Goal: Task Accomplishment & Management: Manage account settings

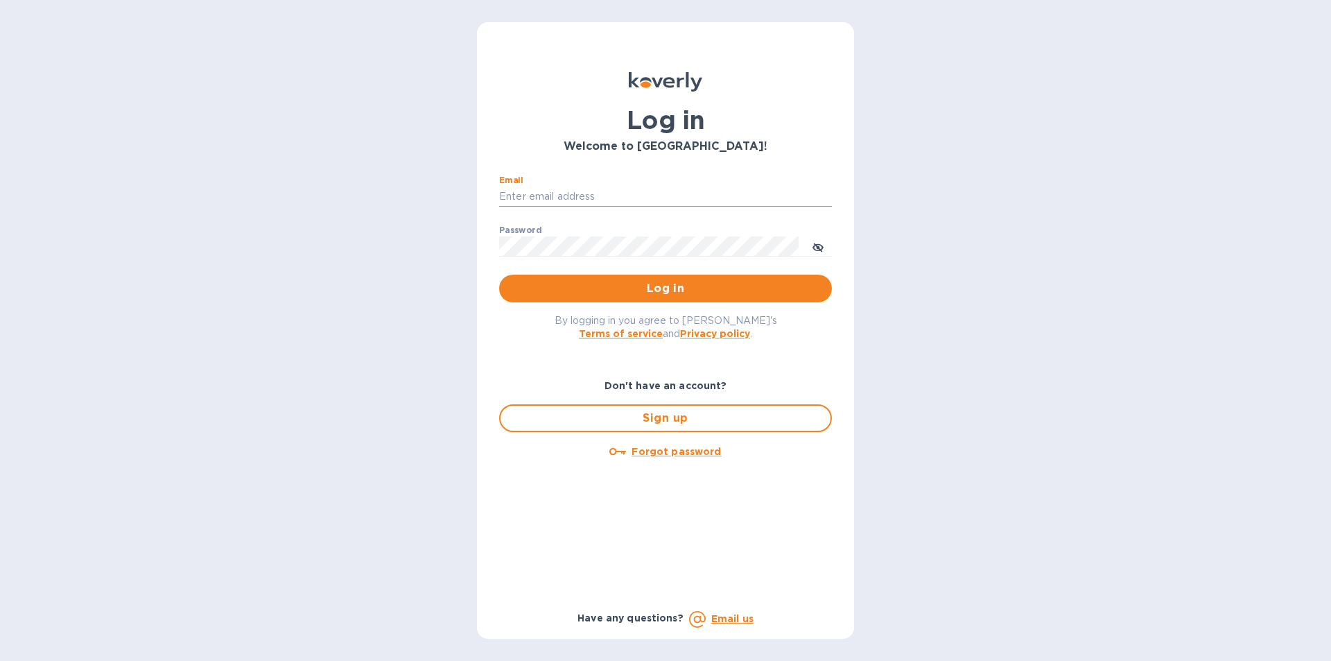
click at [532, 193] on input "Email" at bounding box center [665, 196] width 333 height 21
type input "[EMAIL_ADDRESS][DOMAIN_NAME]"
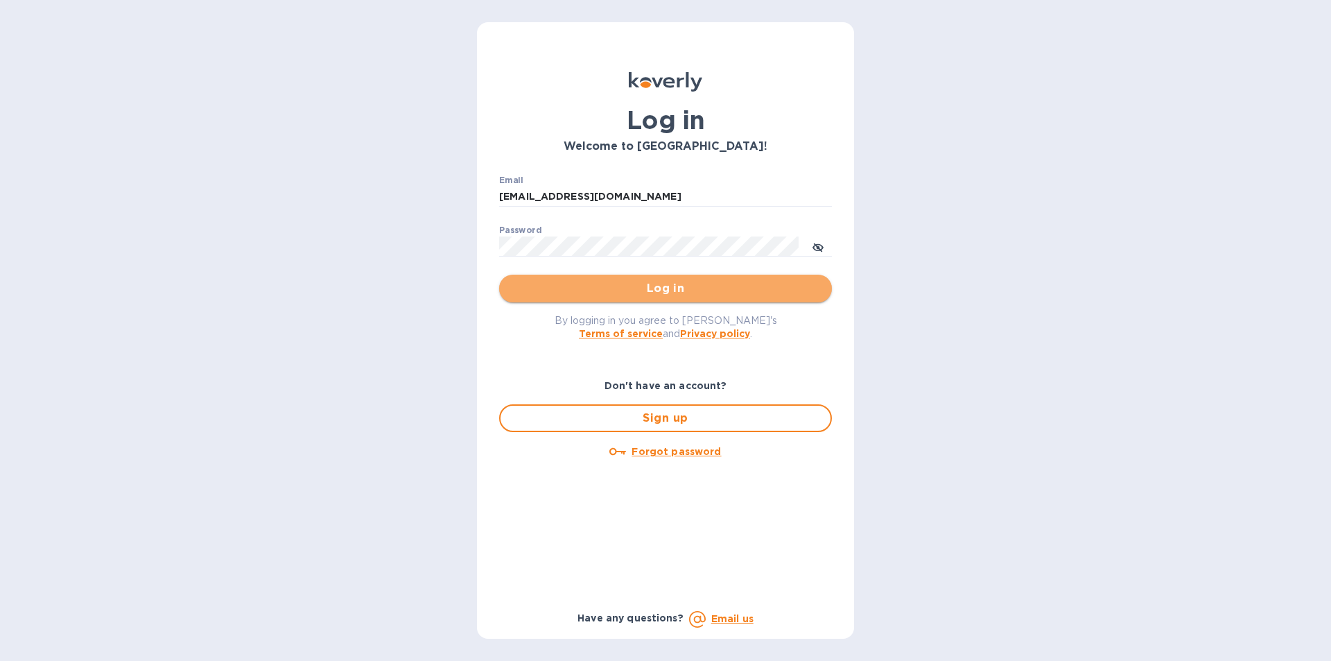
click at [611, 283] on span "Log in" at bounding box center [665, 288] width 311 height 17
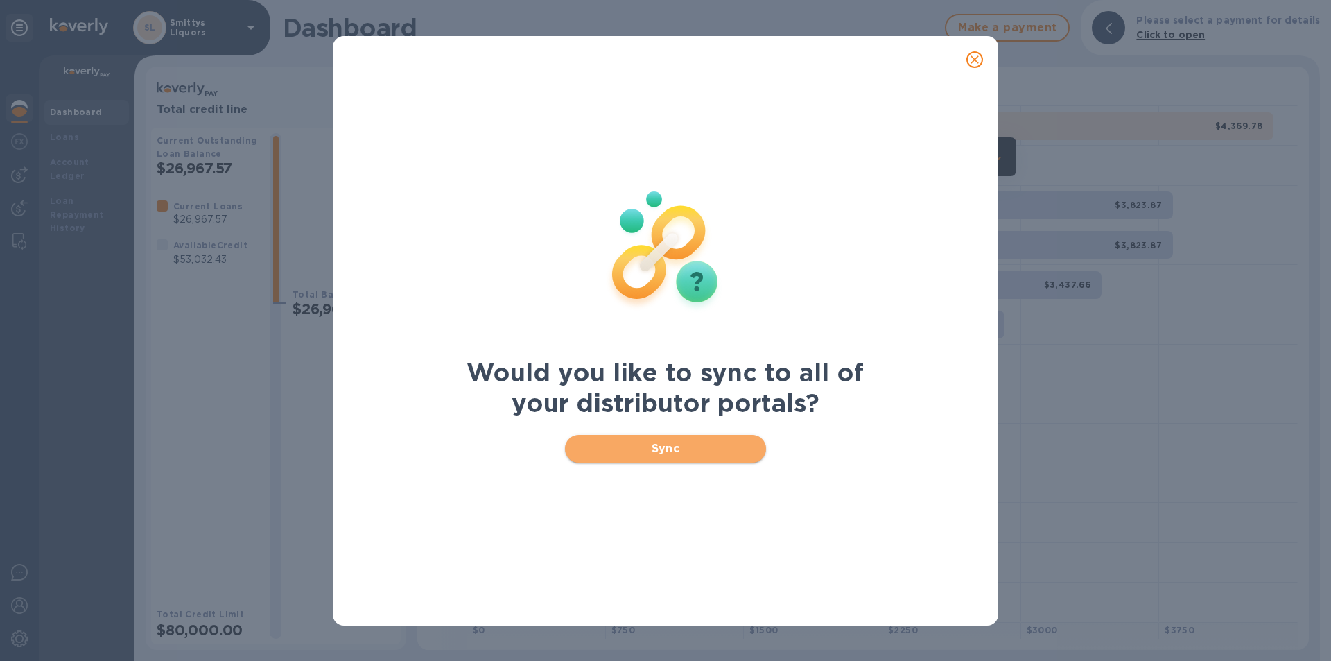
click at [662, 462] on button "Sync" at bounding box center [666, 449] width 202 height 28
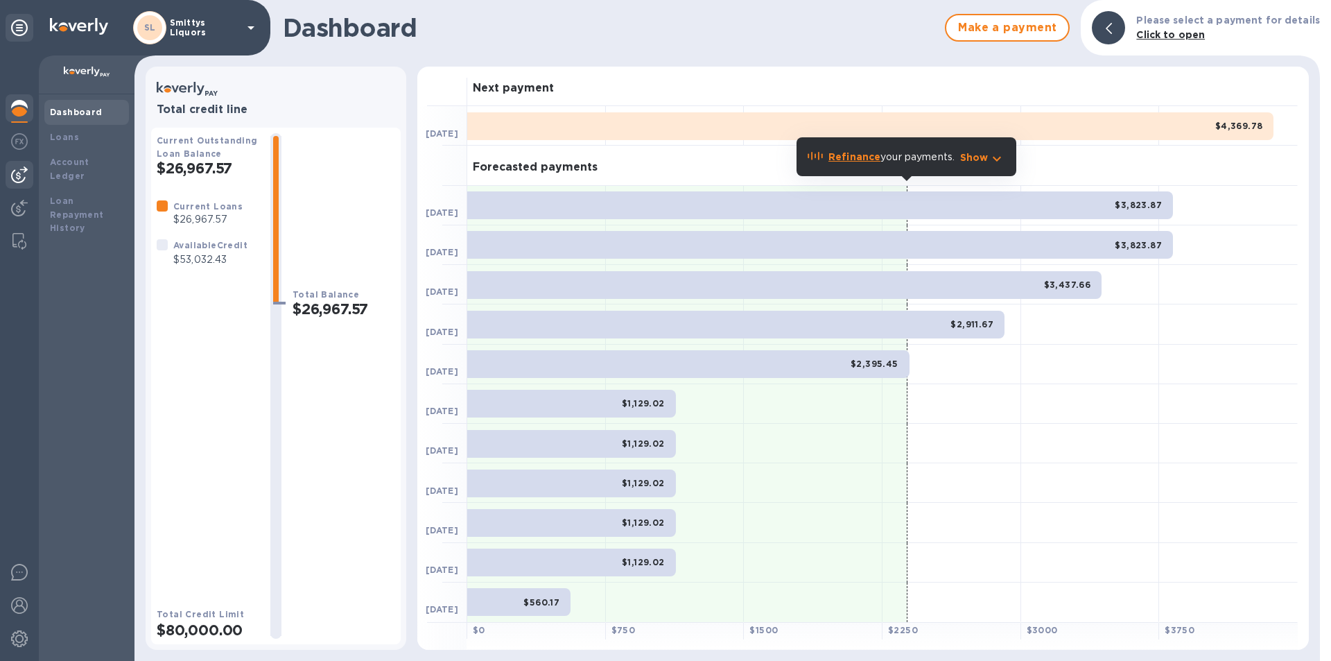
click at [26, 166] on img at bounding box center [19, 174] width 17 height 17
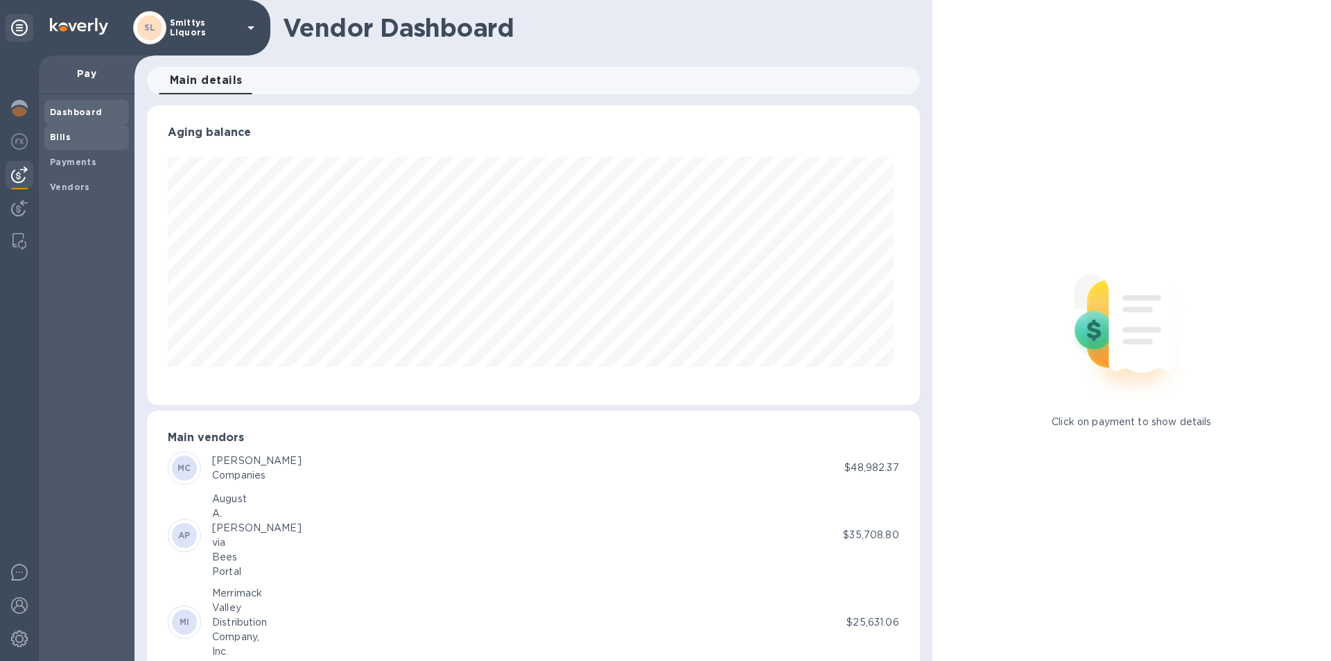
scroll to position [299, 767]
click at [60, 187] on b "Vendors" at bounding box center [70, 187] width 40 height 10
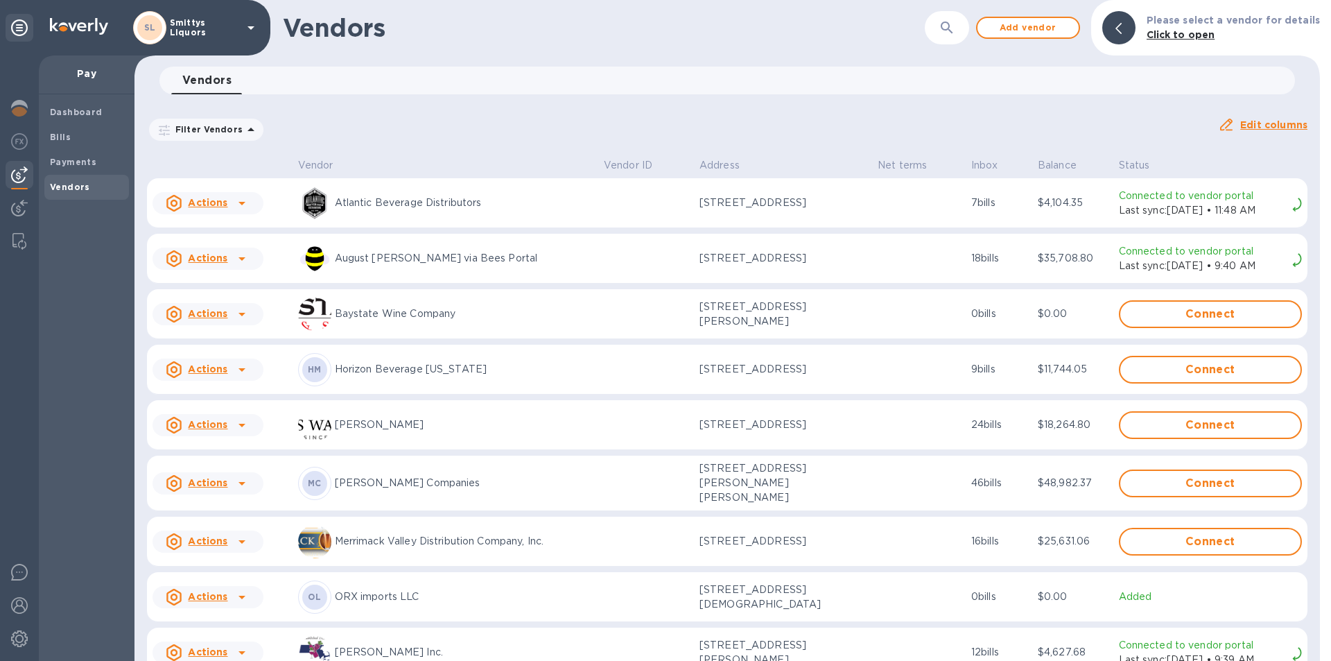
click at [244, 537] on icon at bounding box center [242, 541] width 17 height 17
click at [214, 593] on b "Add new bill" at bounding box center [223, 592] width 64 height 11
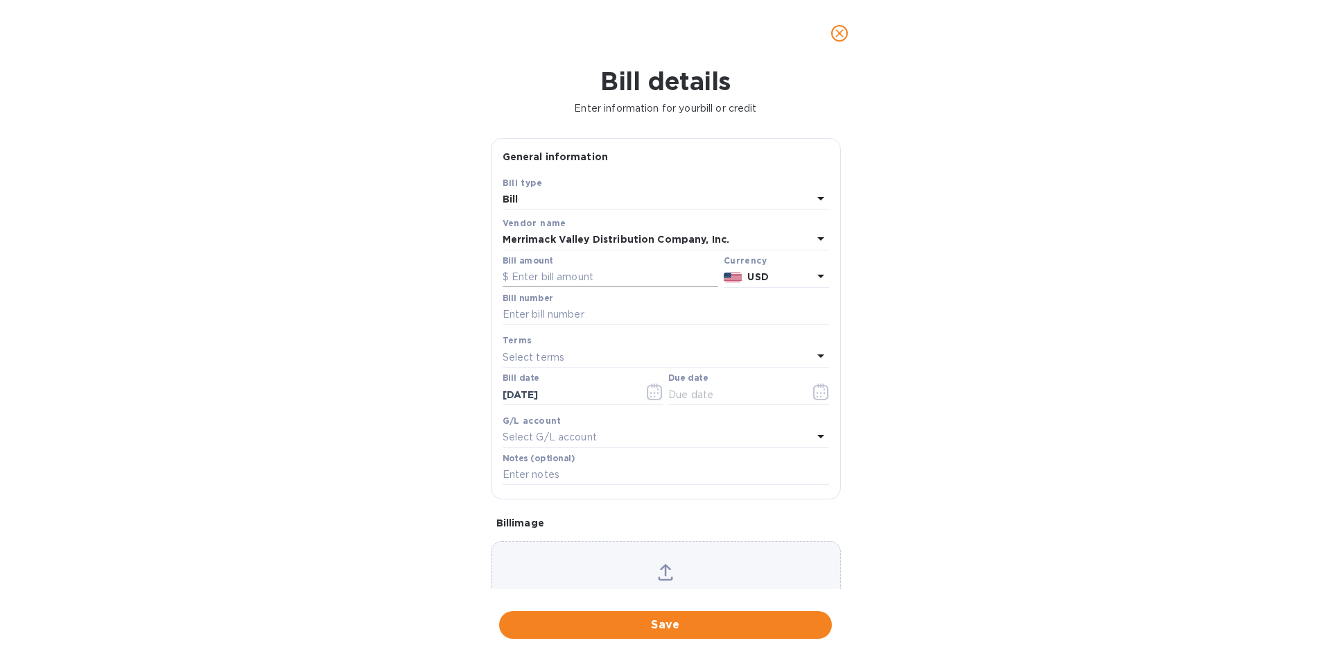
click at [538, 277] on input "text" at bounding box center [611, 277] width 216 height 21
type input "5,229.30"
click at [530, 317] on input "text" at bounding box center [666, 314] width 327 height 21
type input "577785"
click at [657, 394] on icon "button" at bounding box center [655, 391] width 16 height 17
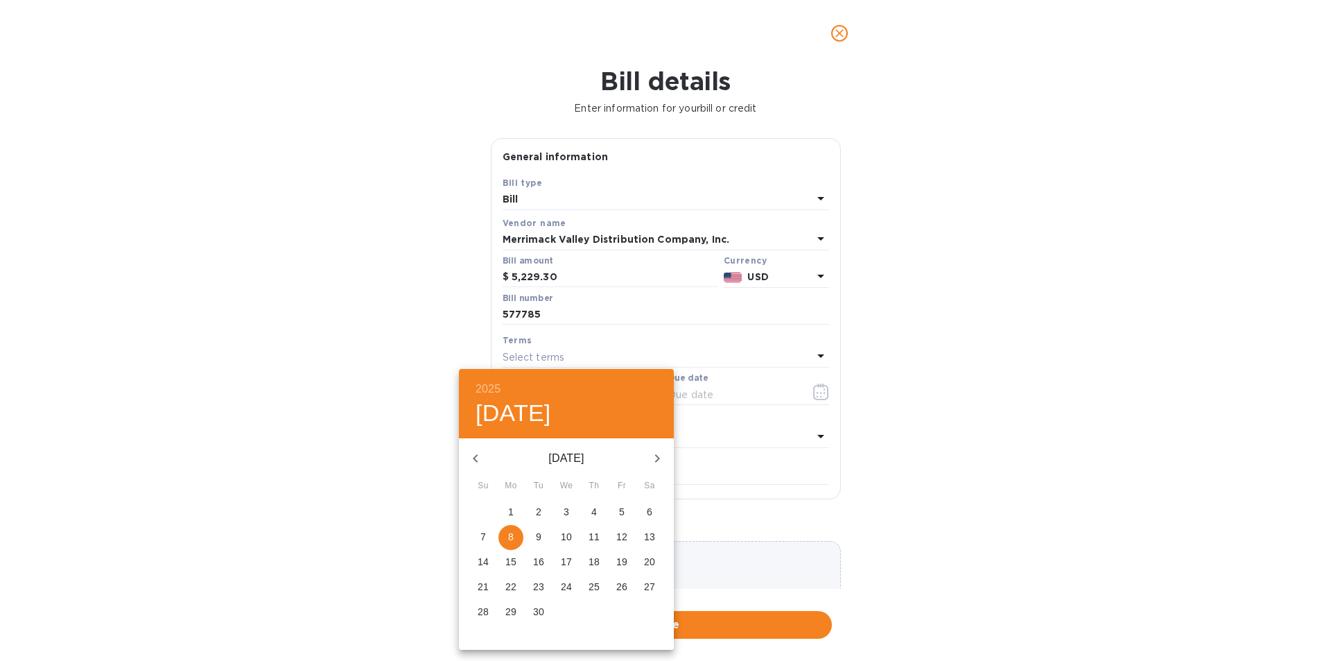
click at [473, 458] on icon "button" at bounding box center [475, 458] width 5 height 8
click at [567, 534] on p "9" at bounding box center [567, 537] width 6 height 14
type input "07/09/2025"
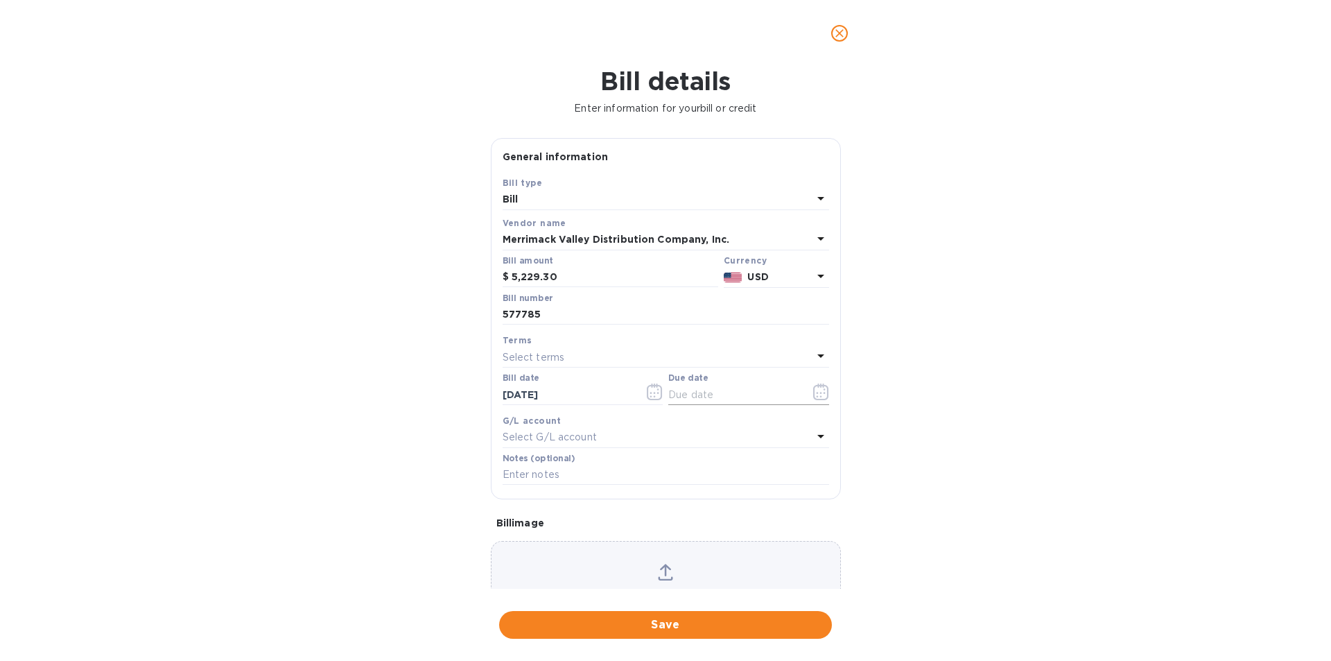
click at [814, 391] on icon "button" at bounding box center [821, 391] width 16 height 17
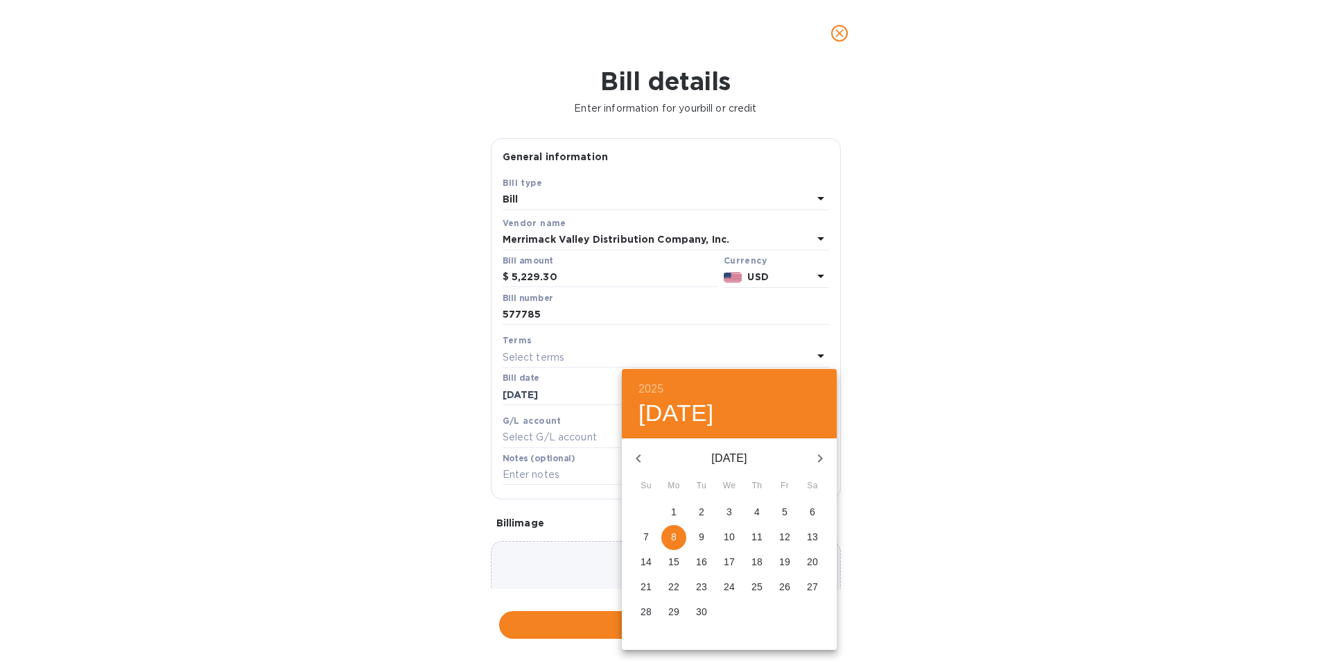
click at [673, 538] on p "8" at bounding box center [674, 537] width 6 height 14
type input "09/08/2025"
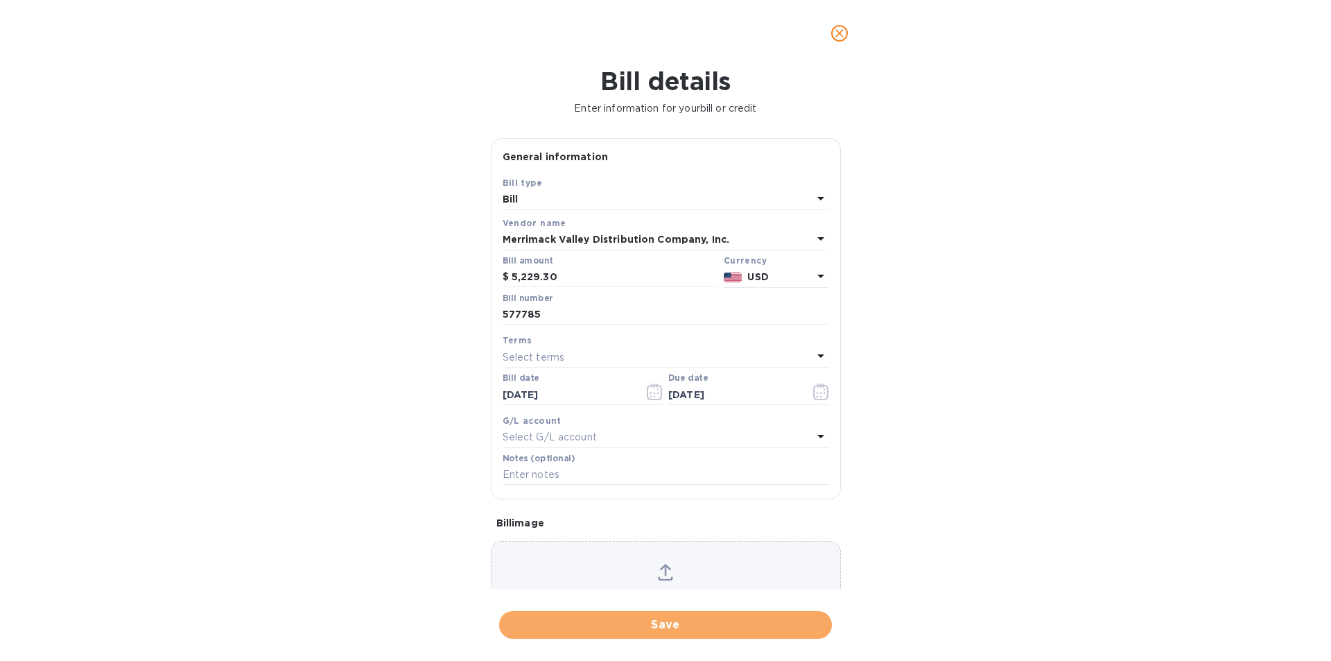
click at [661, 626] on span "Save" at bounding box center [665, 624] width 311 height 17
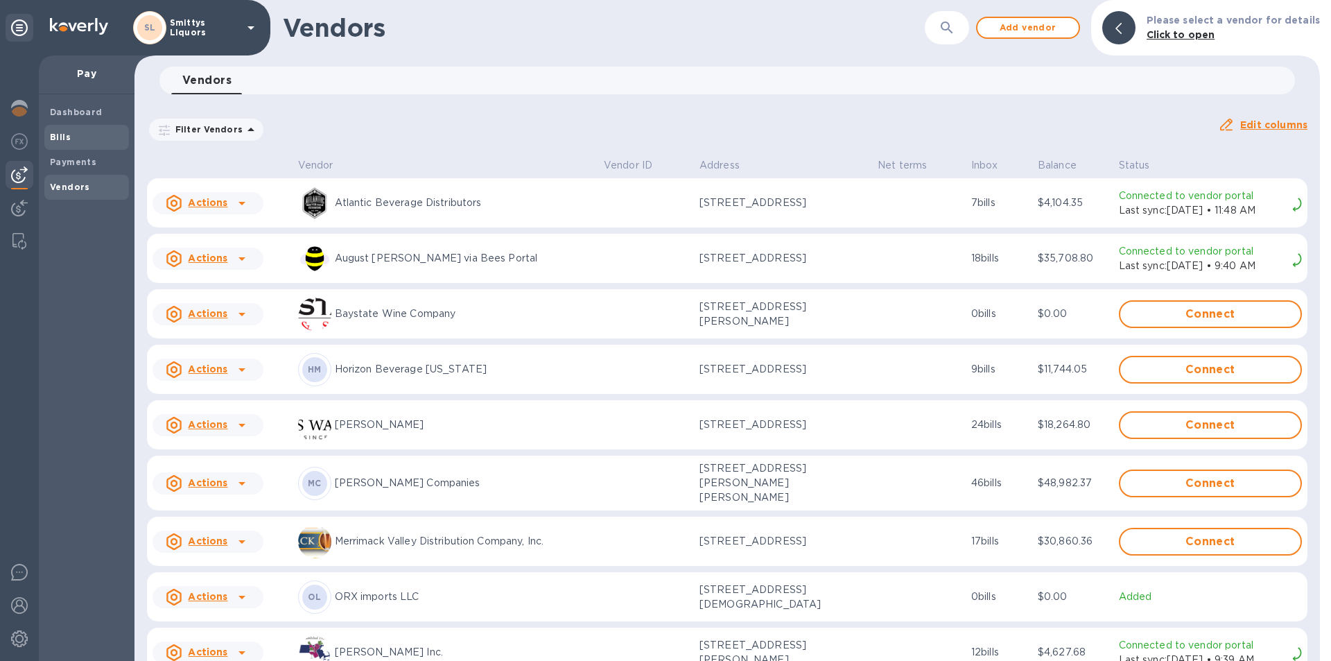
click at [62, 132] on b "Bills" at bounding box center [60, 137] width 21 height 10
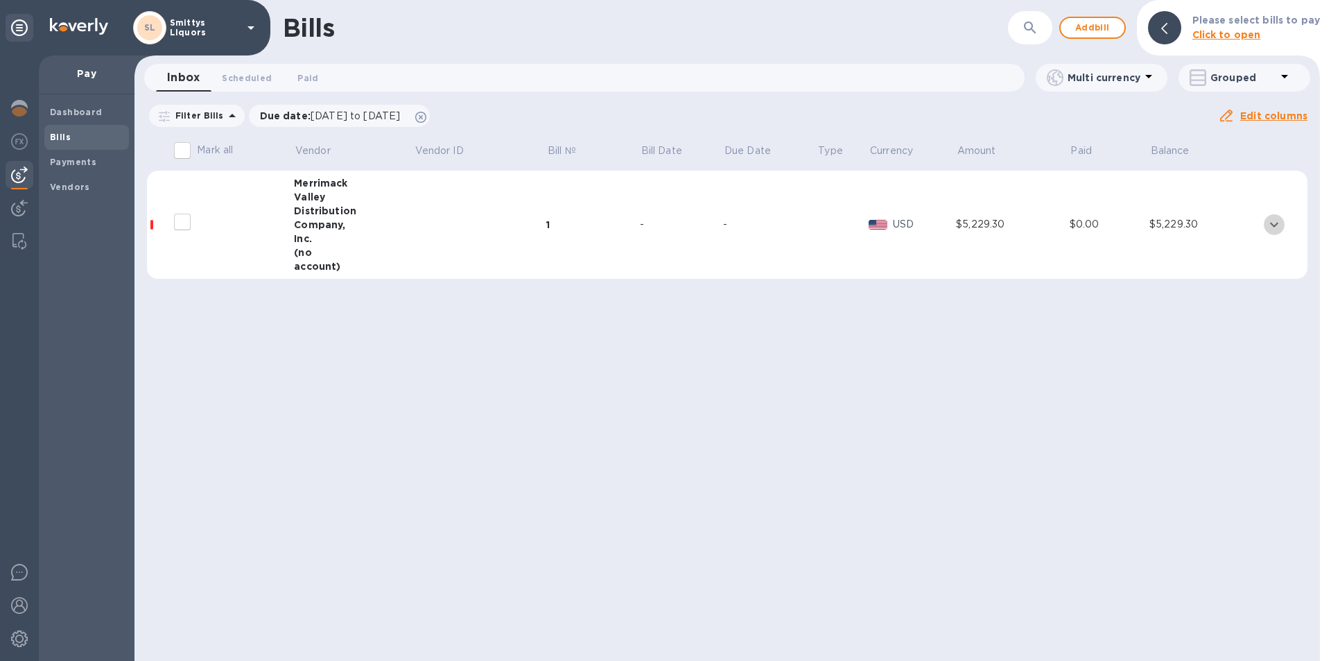
click at [1274, 229] on icon "expand row" at bounding box center [1274, 224] width 17 height 17
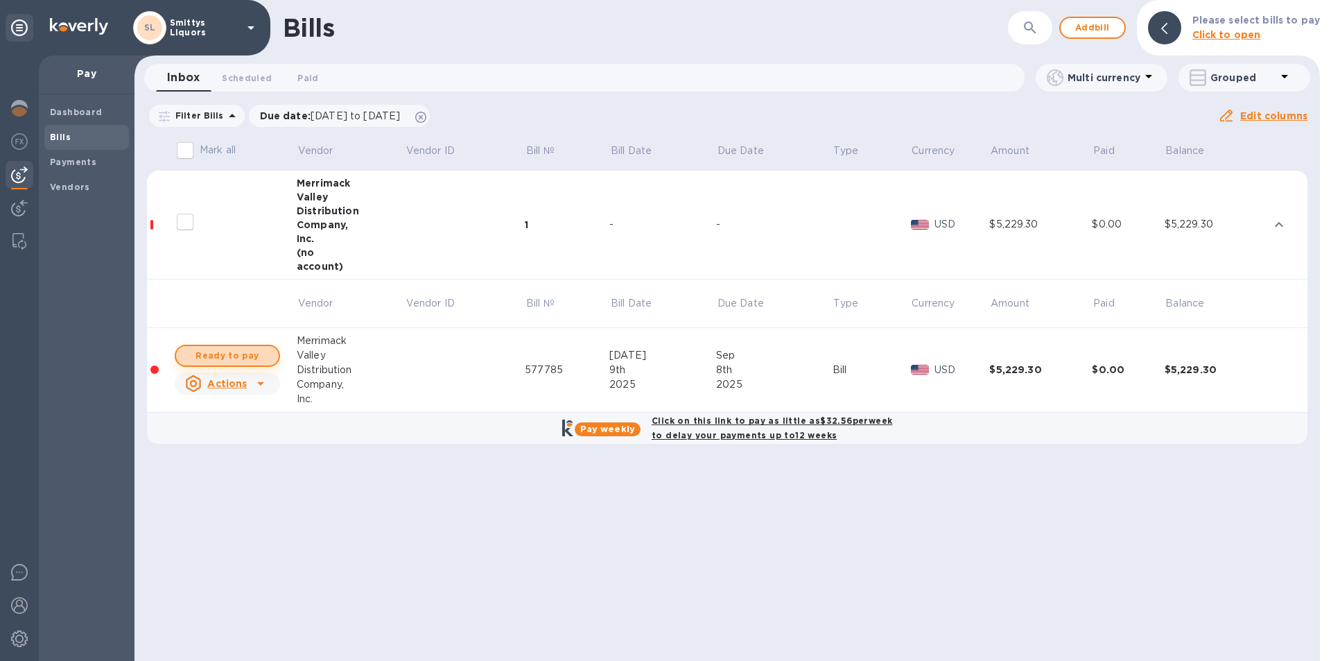
click at [229, 354] on span "Ready to pay" at bounding box center [227, 355] width 80 height 17
checkbox input "true"
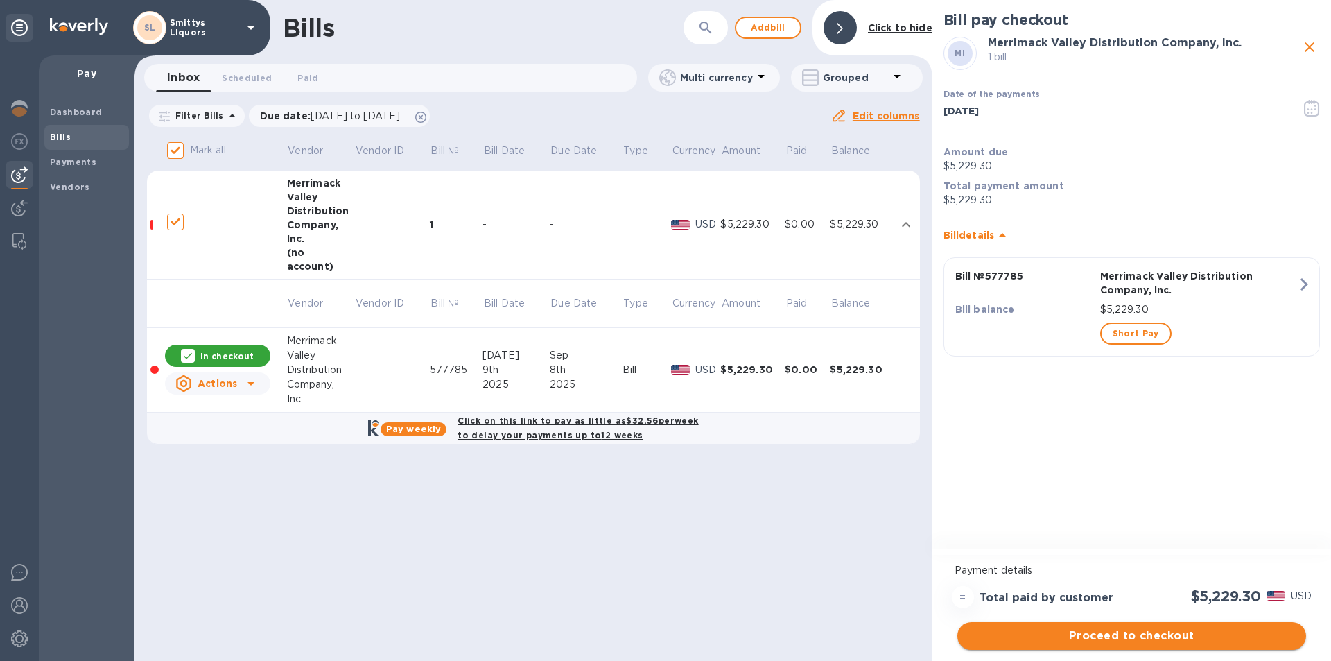
click at [1148, 631] on span "Proceed to checkout" at bounding box center [1131, 635] width 327 height 17
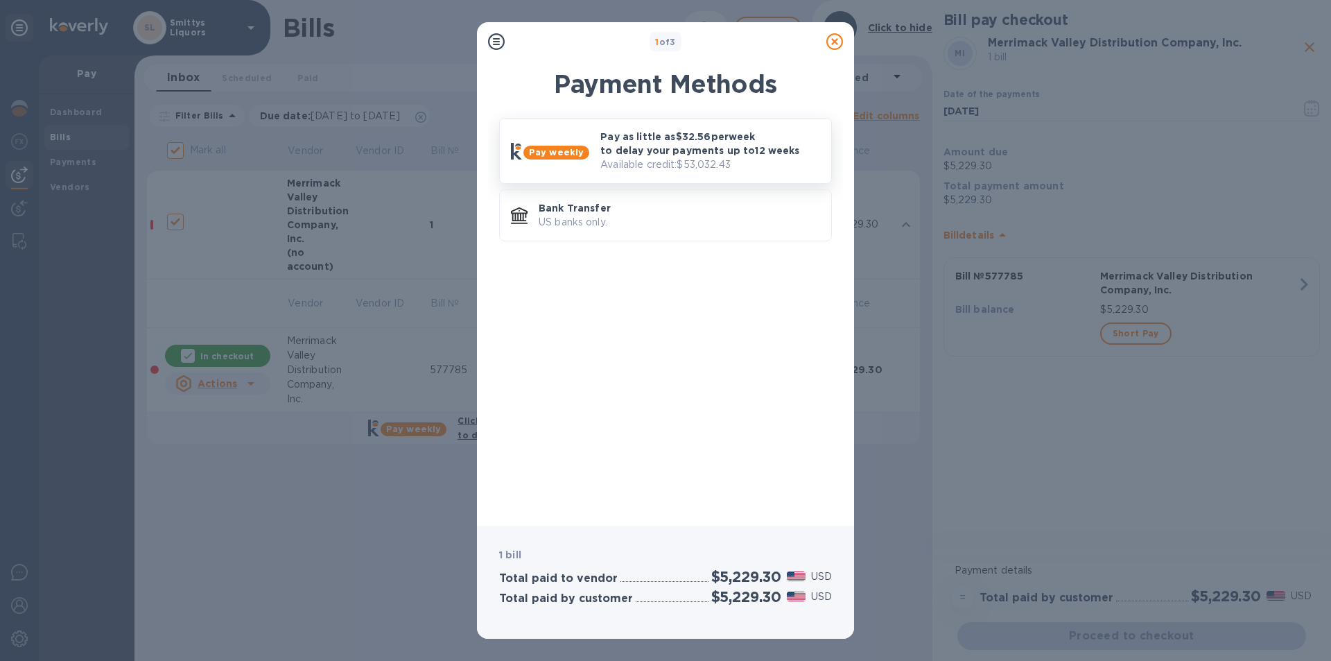
click at [624, 154] on p "Pay as little as $32.56 per week to delay your payments up to 12 weeks" at bounding box center [710, 144] width 220 height 28
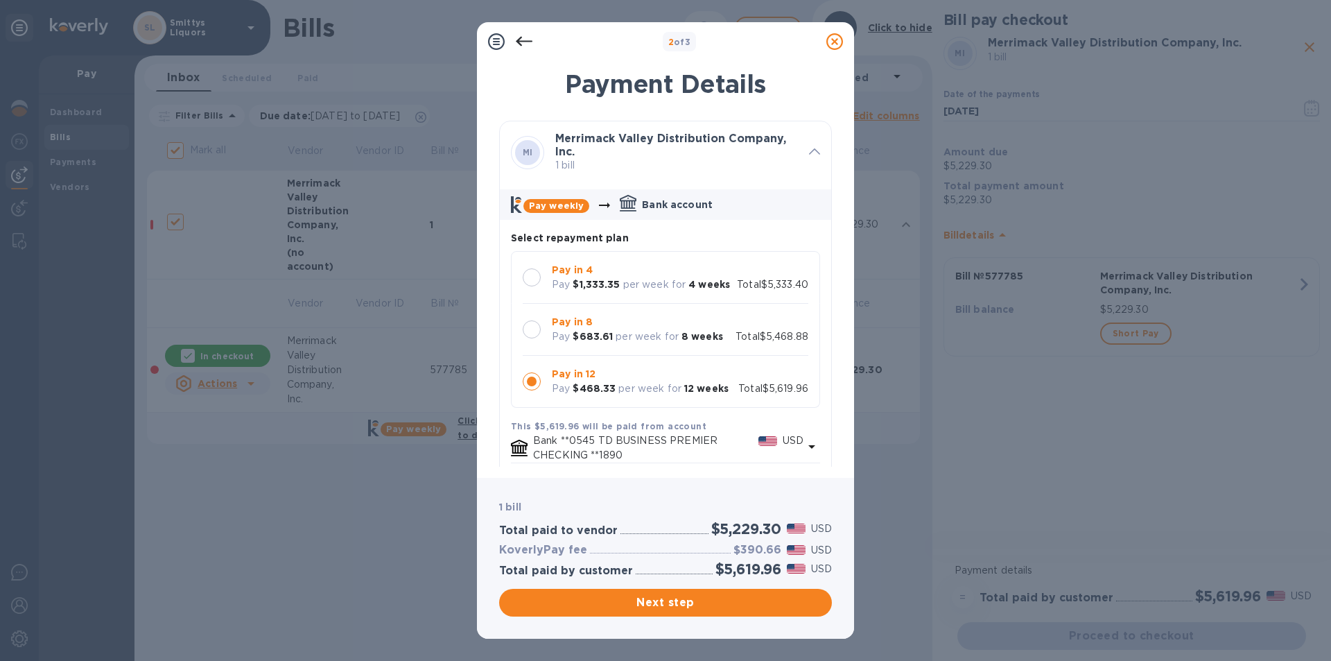
click at [536, 338] on div at bounding box center [532, 329] width 18 height 18
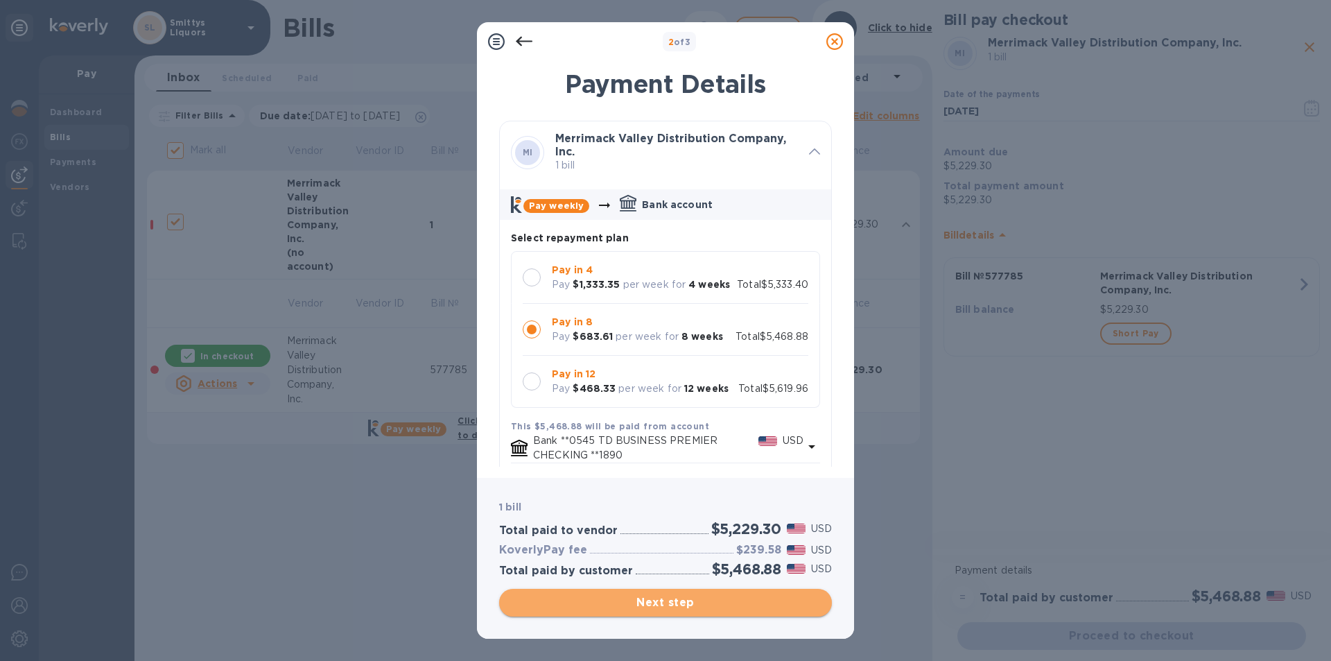
click at [638, 603] on span "Next step" at bounding box center [665, 602] width 311 height 17
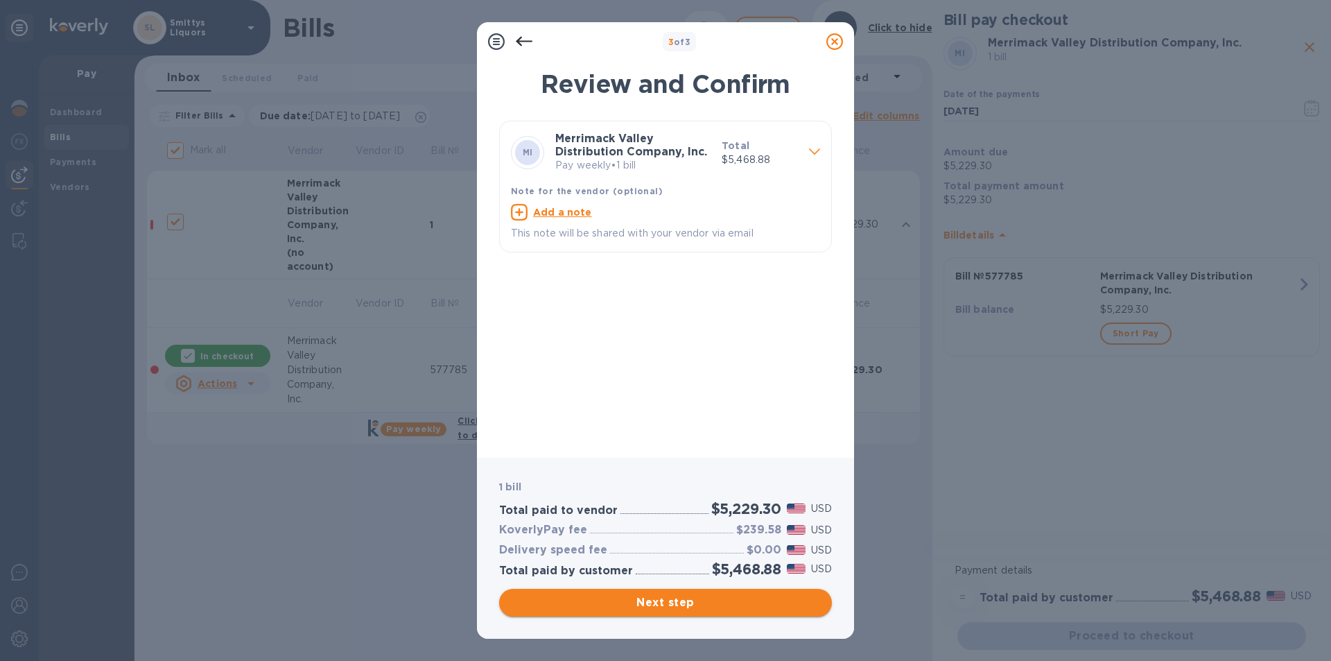
click at [614, 611] on button "Next step" at bounding box center [665, 603] width 333 height 28
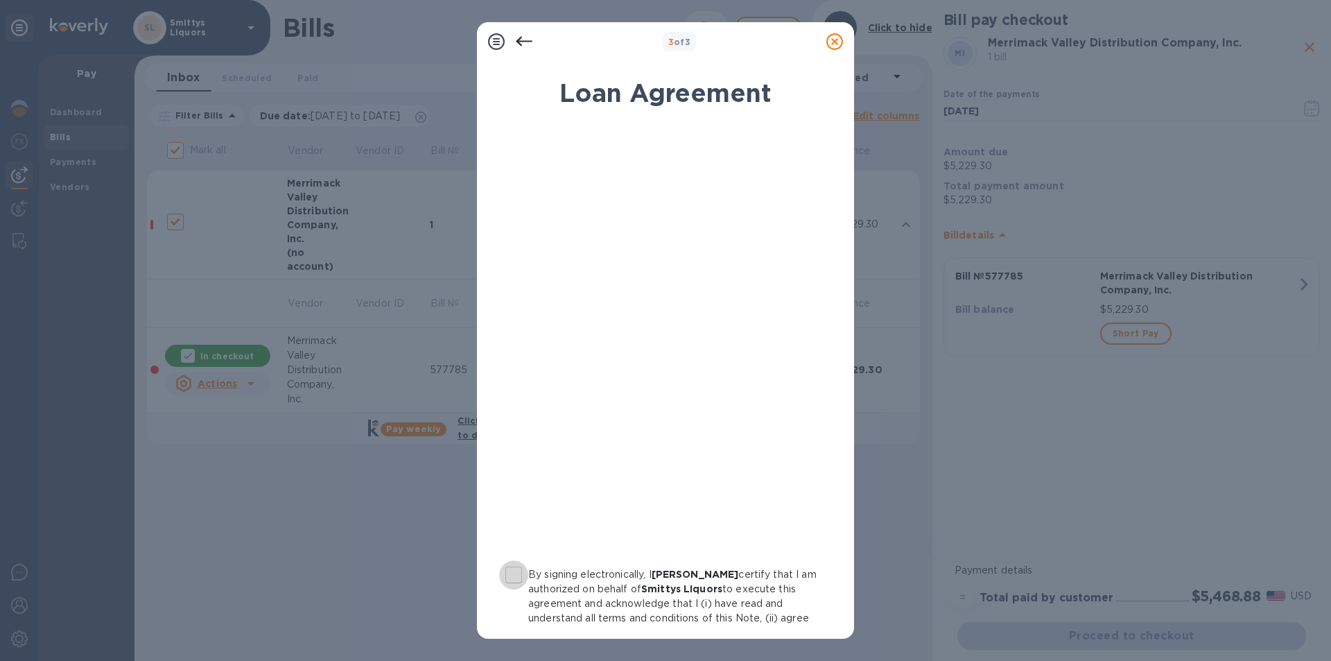
click at [518, 571] on input "By signing electronically, I Dean Graffeo certify that I am authorized on behal…" at bounding box center [513, 574] width 29 height 29
checkbox input "true"
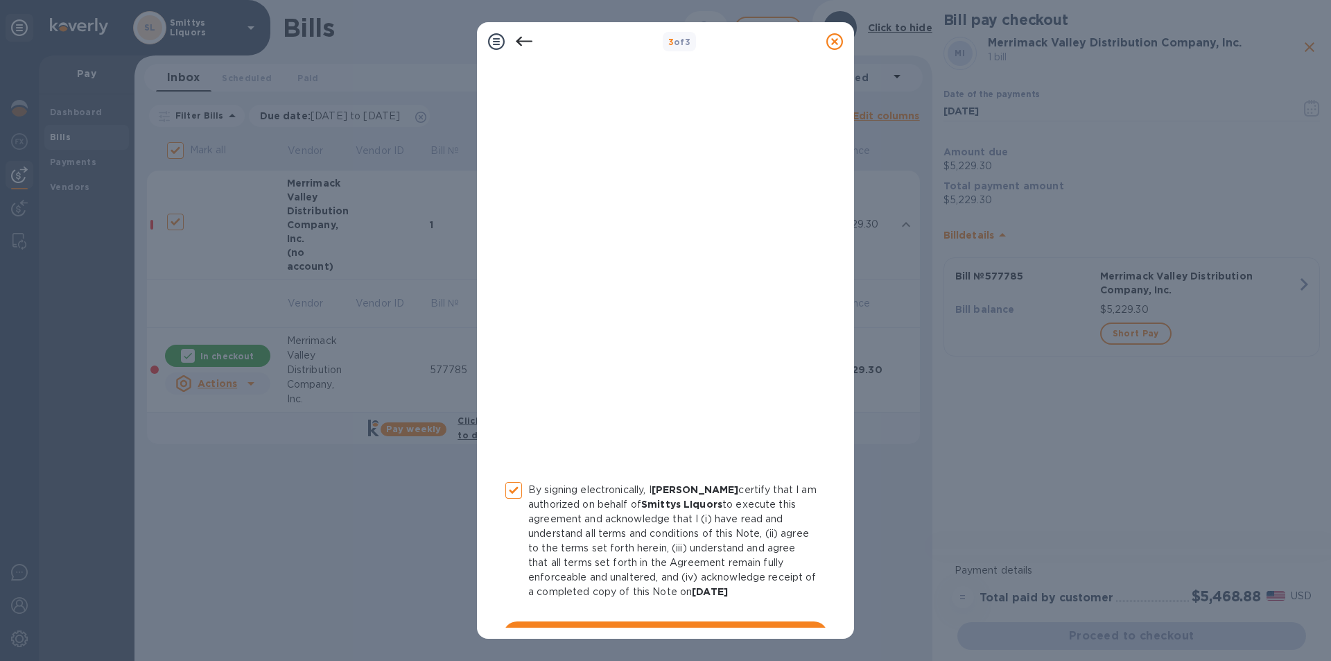
scroll to position [114, 0]
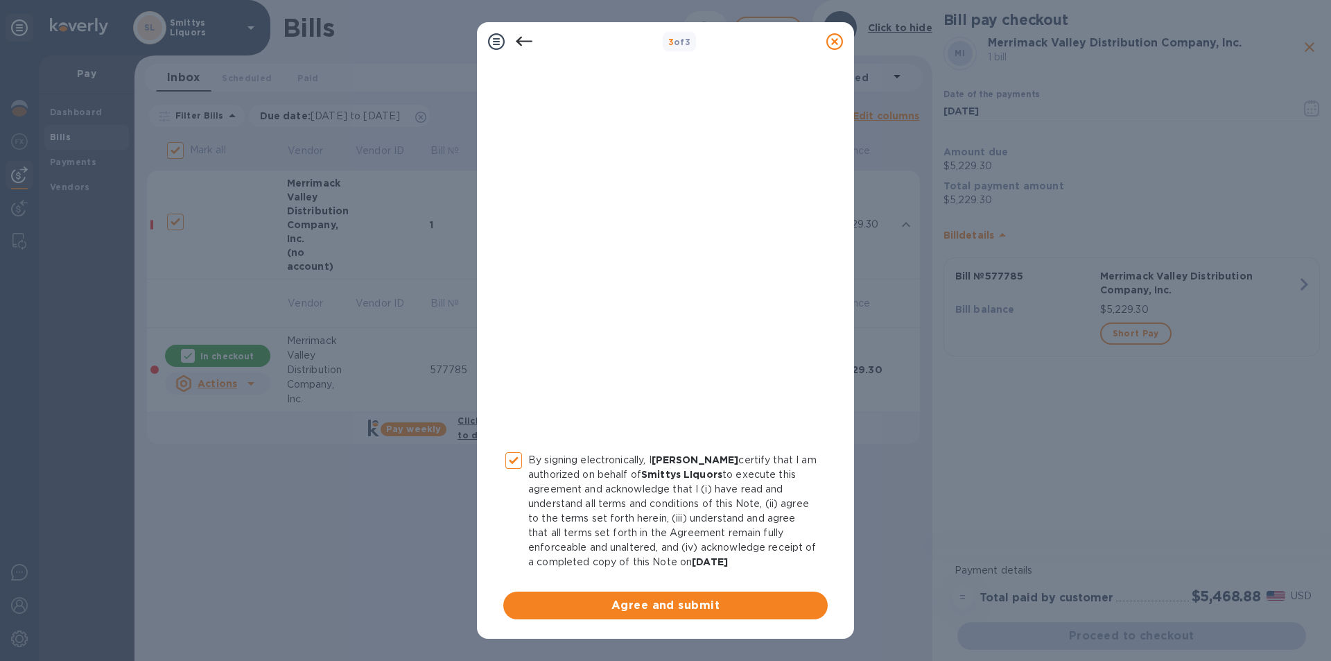
click at [654, 614] on button "Agree and submit" at bounding box center [665, 605] width 324 height 28
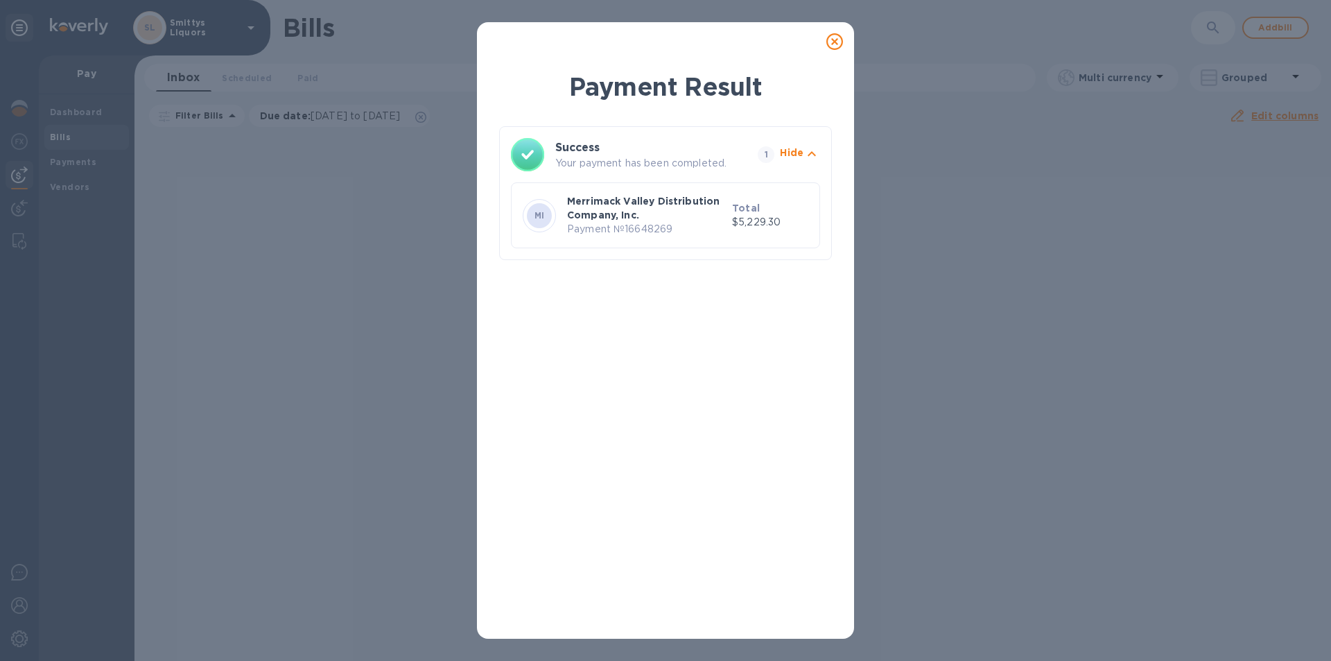
click at [838, 45] on icon at bounding box center [834, 41] width 17 height 17
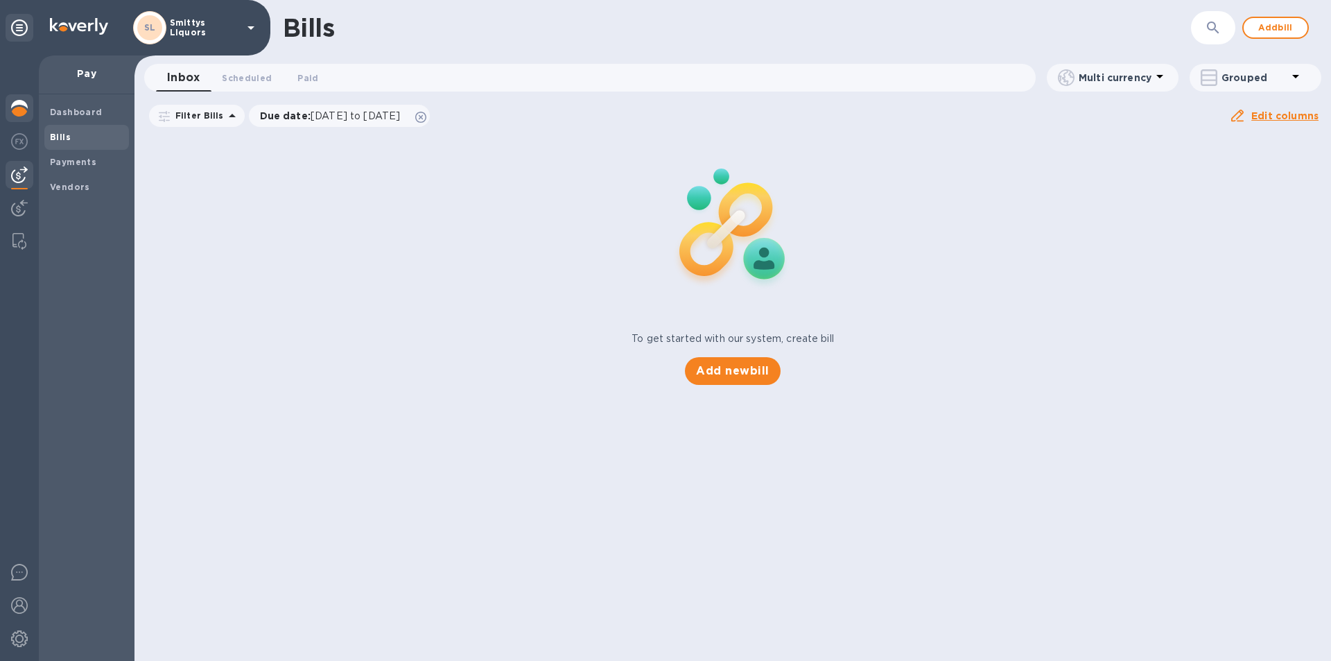
click at [24, 108] on img at bounding box center [19, 108] width 17 height 17
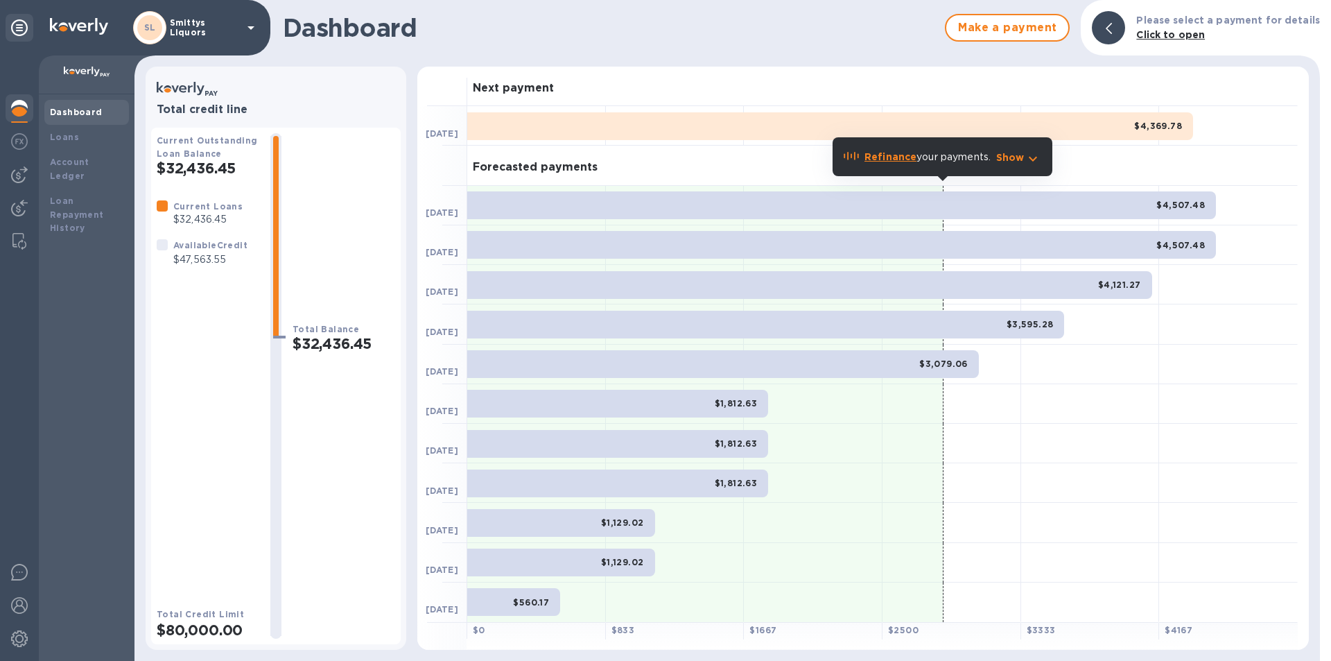
click at [72, 110] on b "Dashboard" at bounding box center [76, 112] width 53 height 10
